Goal: Task Accomplishment & Management: Complete application form

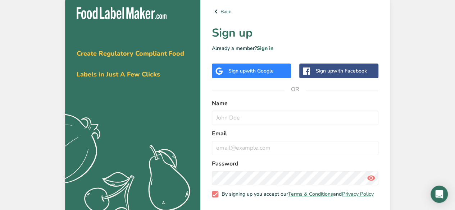
scroll to position [31, 0]
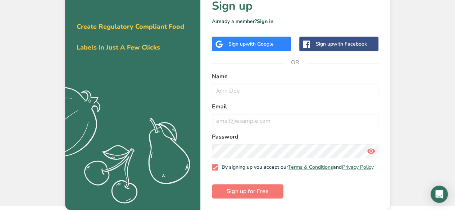
click at [347, 49] on div "Back Sign up Already a member? Sign in Sign up with Google Sign up with Faceboo…" at bounding box center [294, 89] width 189 height 241
click at [348, 48] on div "Back Sign up Already a member? Sign in Sign up with Google Sign up with Faceboo…" at bounding box center [294, 89] width 189 height 241
click at [243, 40] on div "Sign up with Google" at bounding box center [250, 44] width 45 height 8
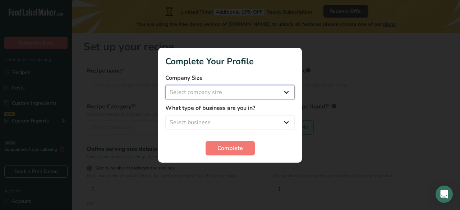
click at [208, 88] on select "Select company size Fewer than 10 Employees 10 to 50 Employees 51 to 500 Employ…" at bounding box center [229, 92] width 129 height 14
select select "2"
click at [165, 85] on select "Select company size Fewer than 10 Employees 10 to 50 Employees 51 to 500 Employ…" at bounding box center [229, 92] width 129 height 14
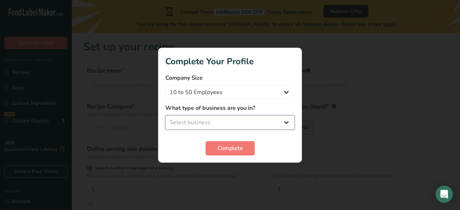
click at [224, 115] on select "Select business Packaged Food Manufacturer Restaurant & Cafe Bakery Meal Plans …" at bounding box center [229, 122] width 129 height 14
click at [228, 119] on select "Select business Packaged Food Manufacturer Restaurant & Cafe Bakery Meal Plans …" at bounding box center [229, 122] width 129 height 14
click at [228, 26] on div at bounding box center [230, 105] width 460 height 210
click at [244, 121] on select "Select business Packaged Food Manufacturer Restaurant & Cafe Bakery Meal Plans …" at bounding box center [229, 122] width 129 height 14
select select "1"
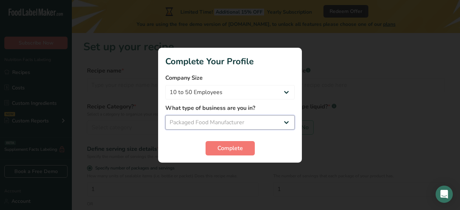
click at [165, 115] on select "Select business Packaged Food Manufacturer Restaurant & Cafe Bakery Meal Plans …" at bounding box center [229, 122] width 129 height 14
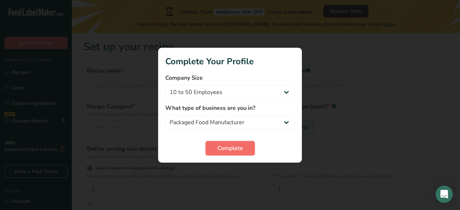
click at [234, 152] on span "Complete" at bounding box center [230, 148] width 26 height 9
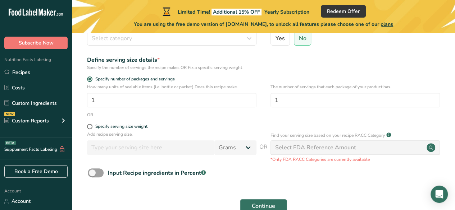
scroll to position [88, 0]
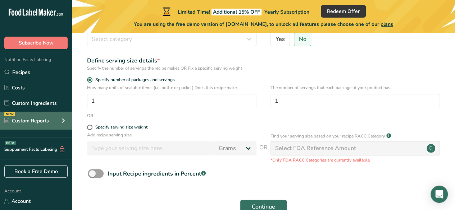
click at [65, 125] on icon at bounding box center [63, 120] width 9 height 13
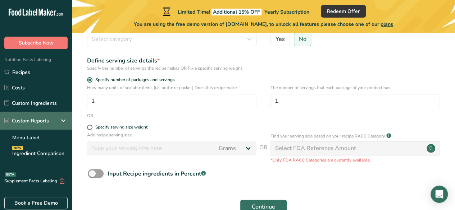
click at [66, 122] on icon at bounding box center [63, 120] width 9 height 13
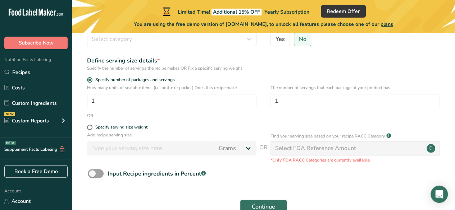
scroll to position [0, 0]
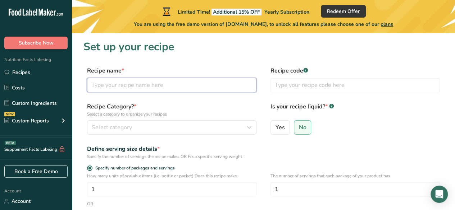
click at [181, 84] on input "text" at bounding box center [171, 85] width 169 height 14
type input "Biryani"
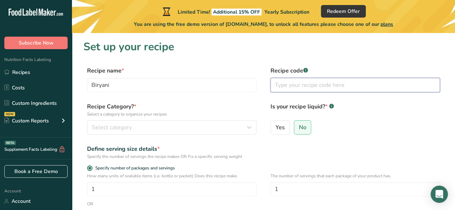
click at [321, 89] on input "text" at bounding box center [354, 85] width 169 height 14
type input "0"
type input "0001"
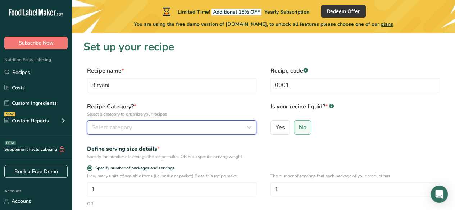
click at [147, 125] on div "Select category" at bounding box center [170, 127] width 156 height 9
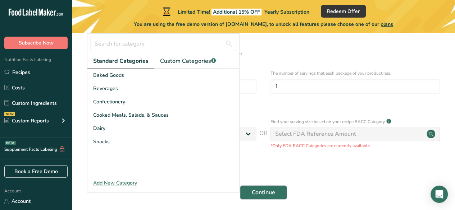
scroll to position [104, 0]
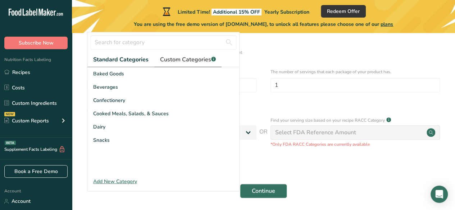
click at [194, 58] on span "Custom Categories .a-a{fill:#347362;}.b-a{fill:#fff;}" at bounding box center [188, 59] width 56 height 9
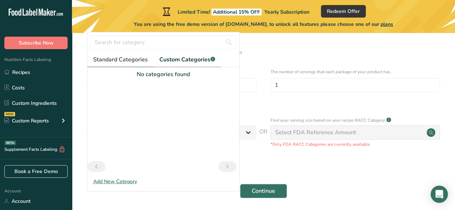
click at [118, 59] on span "Standard Categories" at bounding box center [120, 59] width 55 height 9
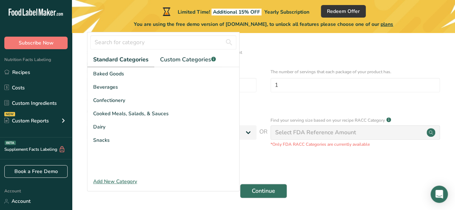
click at [121, 178] on div "Add New Category" at bounding box center [163, 182] width 152 height 8
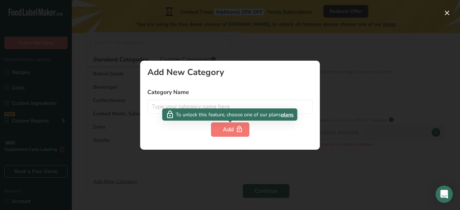
click at [236, 111] on span "To unlock this feature, choose one of our plans" at bounding box center [228, 115] width 105 height 8
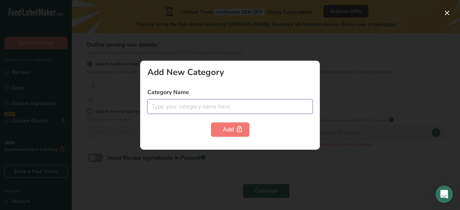
click at [258, 108] on input "text" at bounding box center [229, 107] width 165 height 14
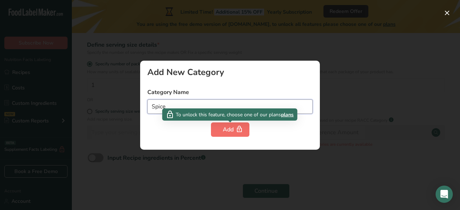
type input "Spice"
click at [240, 128] on icon "button" at bounding box center [239, 129] width 7 height 11
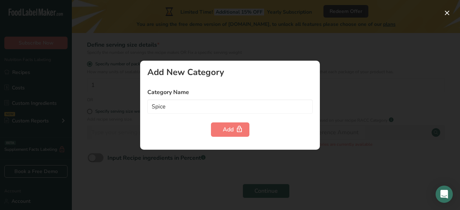
click at [387, 40] on div at bounding box center [230, 105] width 460 height 210
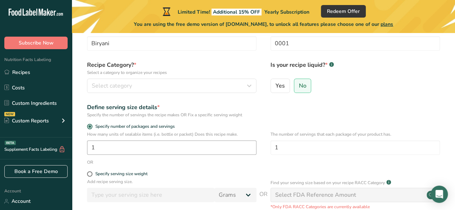
scroll to position [34, 0]
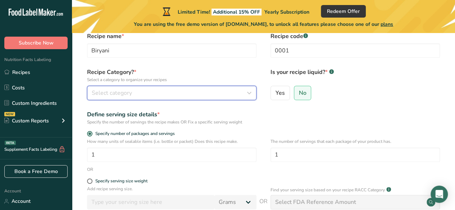
click at [142, 92] on div "Select category" at bounding box center [170, 93] width 156 height 9
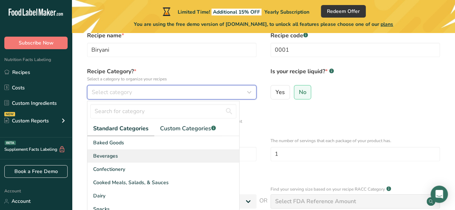
scroll to position [70, 0]
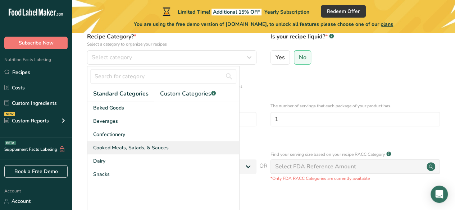
click at [151, 148] on span "Cooked Meals, Salads, & Sauces" at bounding box center [130, 148] width 75 height 8
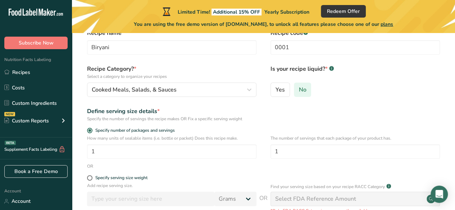
scroll to position [29, 0]
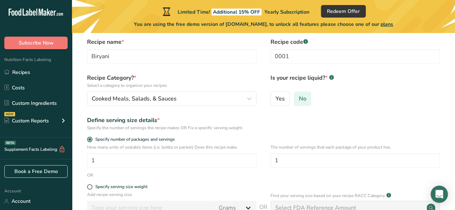
click at [299, 96] on span "No" at bounding box center [303, 98] width 8 height 7
click at [299, 96] on input "No" at bounding box center [296, 98] width 5 height 5
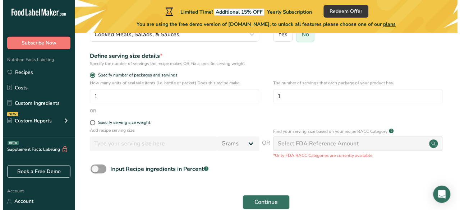
scroll to position [93, 0]
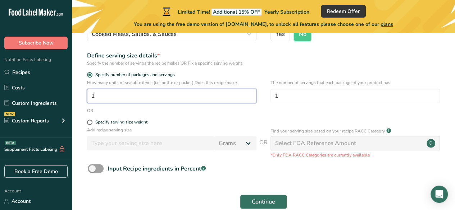
click at [144, 95] on input "1" at bounding box center [171, 96] width 169 height 14
type input "6"
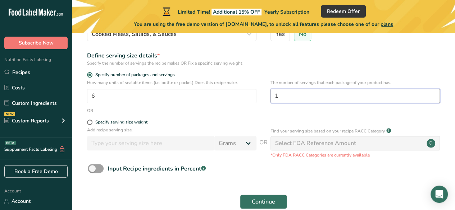
click at [307, 98] on input "1" at bounding box center [354, 96] width 169 height 14
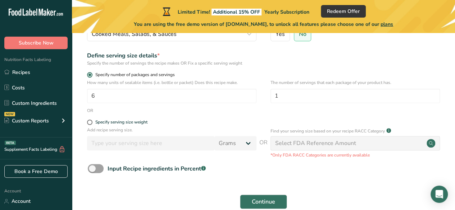
click at [145, 74] on span "Specify number of packages and servings" at bounding box center [133, 74] width 82 height 5
click at [92, 74] on input "Specify number of packages and servings" at bounding box center [89, 75] width 5 height 5
click at [91, 75] on span at bounding box center [89, 74] width 5 height 5
click at [91, 75] on input "Specify number of packages and servings" at bounding box center [89, 75] width 5 height 5
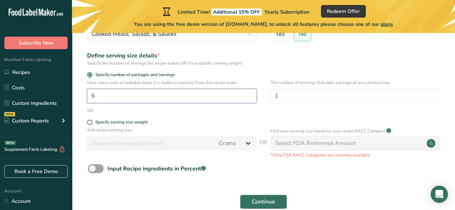
click at [96, 95] on input "6" at bounding box center [171, 96] width 169 height 14
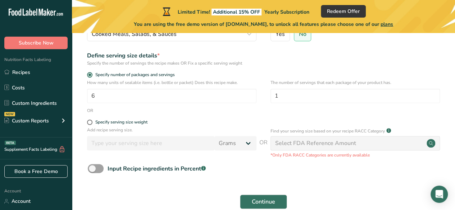
click at [92, 118] on form "Recipe name * Biryani Recipe code .a-a{fill:#347362;}.b-a{fill:#fff;} 0001 Reci…" at bounding box center [263, 93] width 360 height 240
click at [92, 120] on label "Specify serving size weight" at bounding box center [171, 122] width 169 height 5
click at [92, 120] on input "Specify serving size weight" at bounding box center [89, 122] width 5 height 5
radio input "true"
radio input "false"
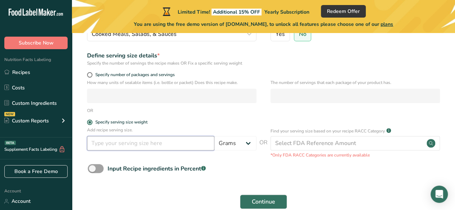
click at [158, 148] on input "number" at bounding box center [150, 143] width 127 height 14
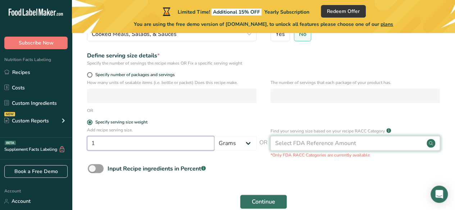
type input "1"
click at [340, 142] on div "Select FDA Reference Amount" at bounding box center [315, 143] width 81 height 9
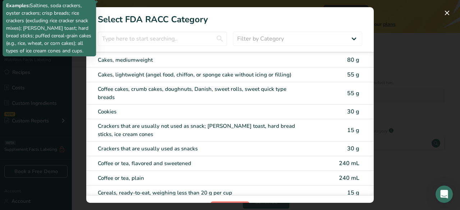
scroll to position [0, 0]
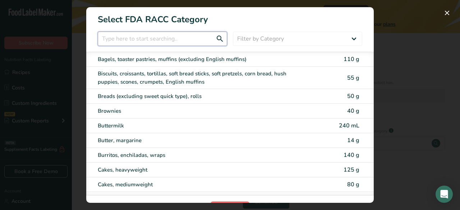
click at [146, 42] on input "RACC Category Selection Modal" at bounding box center [162, 39] width 129 height 14
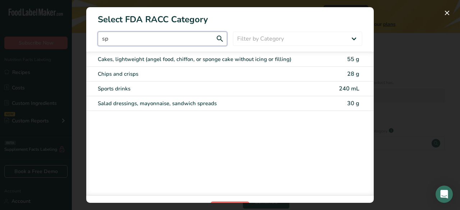
type input "s"
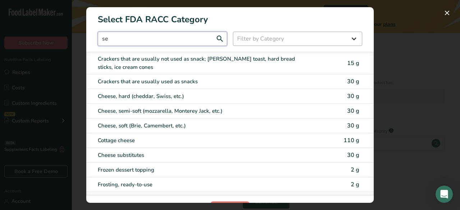
type input "se"
click at [300, 33] on select "Filter by Category All Bakery products [GEOGRAPHIC_DATA] Cereals and other grai…" at bounding box center [297, 39] width 129 height 14
select select "RACC Category Selection Modal"
click at [233, 32] on select "Filter by Category All Bakery products [GEOGRAPHIC_DATA] Cereals and other grai…" at bounding box center [297, 39] width 129 height 14
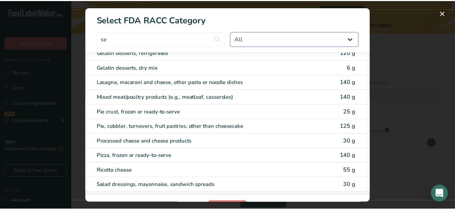
scroll to position [200, 0]
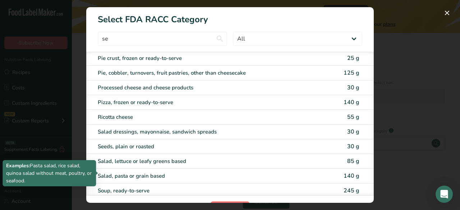
click at [152, 174] on div "Salad, pasta or grain based" at bounding box center [200, 176] width 204 height 8
type input "140"
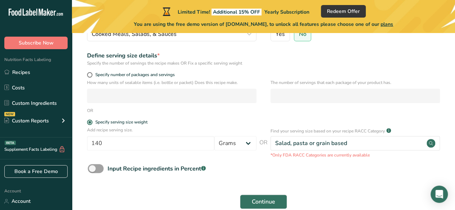
click at [152, 174] on section "Set up your recipe Recipe name * Biryani Recipe code .a-a{fill:#347362;}.b-a{fi…" at bounding box center [263, 82] width 383 height 285
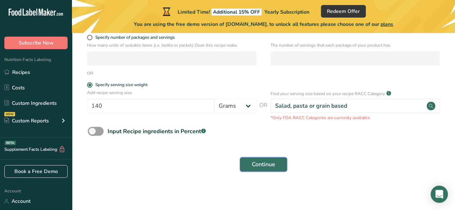
click at [257, 164] on span "Continue" at bounding box center [263, 164] width 23 height 9
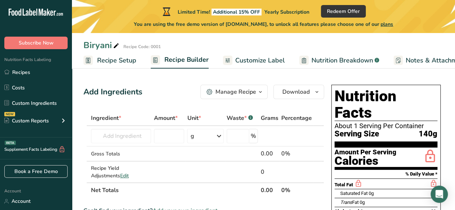
scroll to position [0, 0]
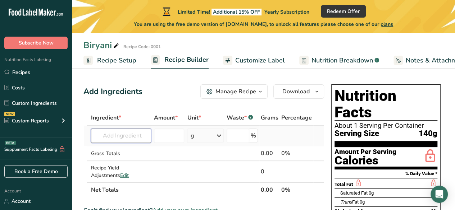
click at [129, 135] on input "text" at bounding box center [121, 136] width 60 height 14
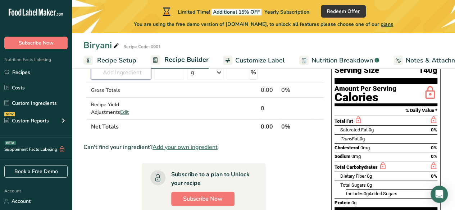
scroll to position [61, 0]
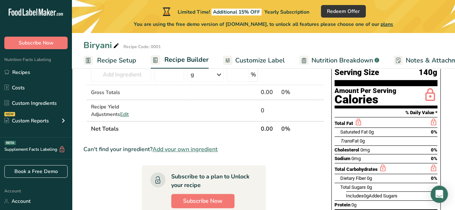
click at [261, 58] on span "Customize Label" at bounding box center [260, 61] width 50 height 10
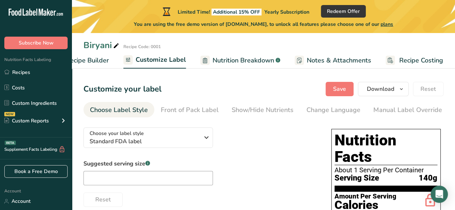
click at [246, 60] on span "Nutrition Breakdown" at bounding box center [242, 61] width 61 height 10
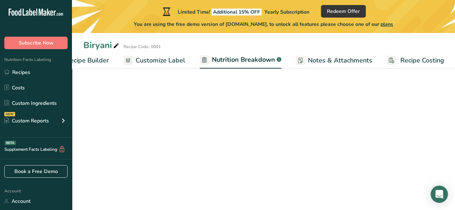
scroll to position [0, 99]
select select "Calories"
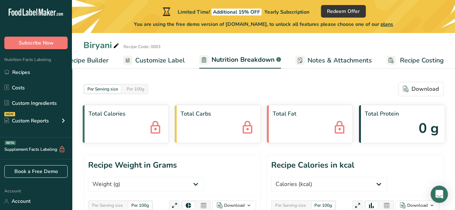
click at [324, 58] on span "Notes & Attachments" at bounding box center [339, 61] width 64 height 10
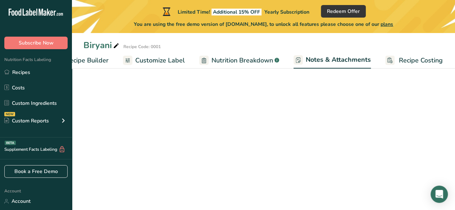
scroll to position [0, 98]
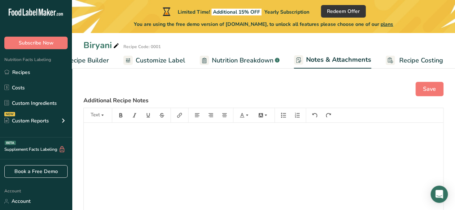
click at [411, 57] on span "Recipe Costing" at bounding box center [421, 61] width 44 height 10
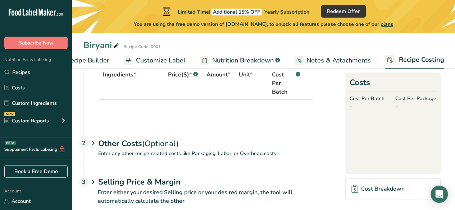
scroll to position [73, 0]
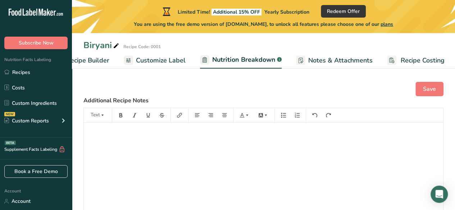
select select "Calories"
